Goal: Connect with others: Connect with other users

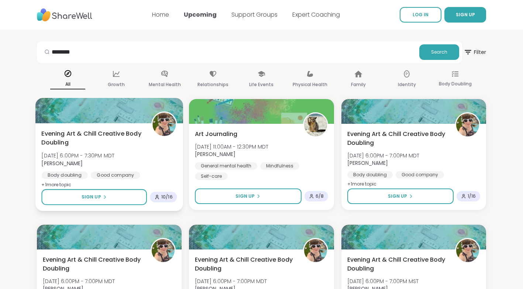
click at [165, 194] on span "10 / 16" at bounding box center [166, 197] width 11 height 6
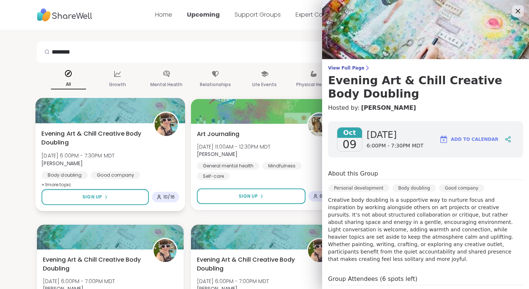
click at [162, 193] on div "10 / 16" at bounding box center [165, 197] width 27 height 11
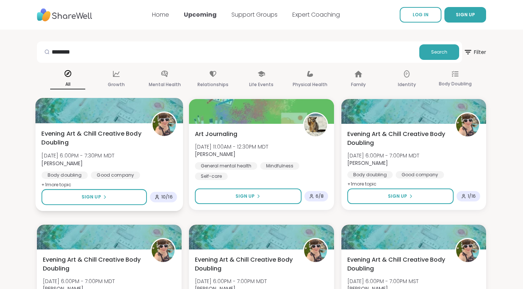
click at [163, 199] on span "10 / 16" at bounding box center [166, 197] width 11 height 6
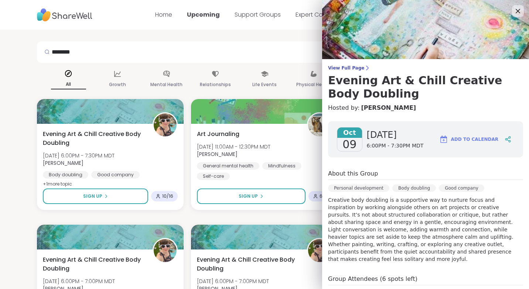
scroll to position [74, 0]
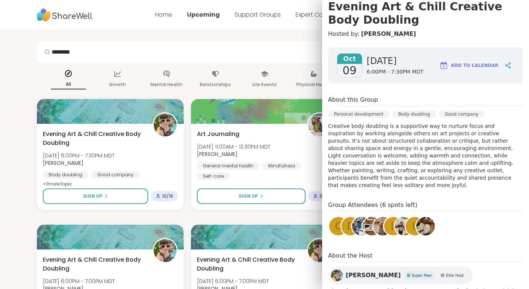
click at [405, 218] on div "L" at bounding box center [414, 226] width 18 height 18
click at [335, 220] on span "C" at bounding box center [338, 226] width 7 height 14
click at [373, 220] on img at bounding box center [382, 226] width 18 height 18
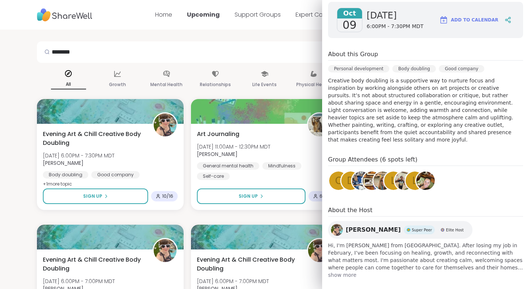
scroll to position [8, 0]
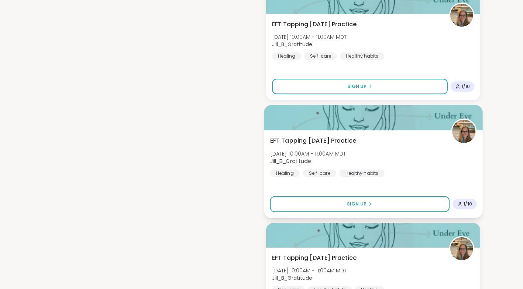
scroll to position [1366, 0]
